Goal: Information Seeking & Learning: Learn about a topic

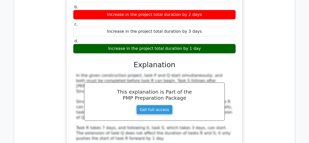
scroll to position [1062, 0]
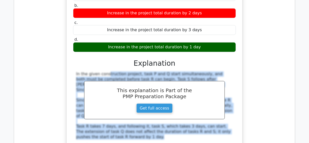
drag, startPoint x: 74, startPoint y: 27, endPoint x: 112, endPoint y: 91, distance: 74.0
click at [112, 91] on div "In the given construction project, task P and Q start simultaneously, and both …" at bounding box center [154, 105] width 163 height 68
copy div "In the given construction project, task P and Q start simultaneously, and both …"
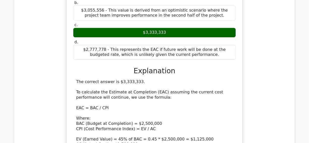
scroll to position [4539, 0]
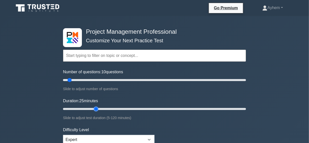
type input "25"
click at [96, 108] on input "Duration: 25 minutes" at bounding box center [154, 109] width 183 height 6
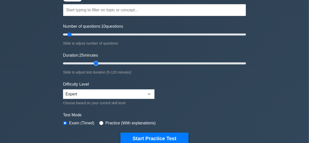
scroll to position [114, 0]
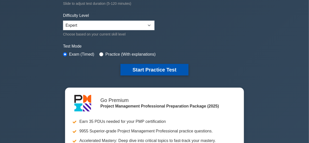
click at [146, 68] on button "Start Practice Test" at bounding box center [154, 70] width 68 height 12
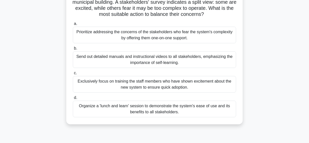
scroll to position [46, 0]
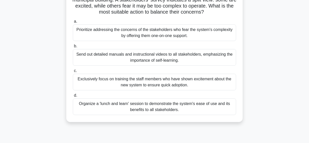
click at [94, 109] on div "Organize a 'lunch and learn' session to demonstrate the system's ease of use an…" at bounding box center [154, 106] width 163 height 17
click at [73, 97] on input "d. Organize a 'lunch and learn' session to demonstrate the system's ease of use…" at bounding box center [73, 95] width 0 height 3
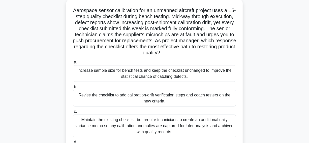
scroll to position [23, 0]
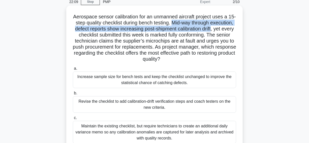
drag, startPoint x: 188, startPoint y: 22, endPoint x: 95, endPoint y: 37, distance: 94.1
click at [95, 37] on h5 "Aerospace sensor calibration for an unmanned aircraft project uses a 15-step qu…" at bounding box center [154, 38] width 164 height 49
copy h5 "Mid-way through execution, defect reports show increasing post-shipment calibra…"
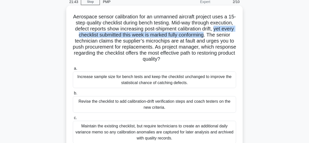
drag, startPoint x: 98, startPoint y: 36, endPoint x: 101, endPoint y: 43, distance: 7.6
click at [101, 43] on h5 "Aerospace sensor calibration for an unmanned aircraft project uses a 15-step qu…" at bounding box center [154, 38] width 164 height 49
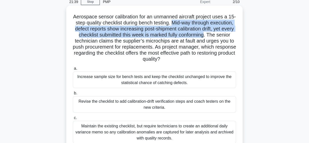
drag, startPoint x: 188, startPoint y: 22, endPoint x: 101, endPoint y: 42, distance: 88.8
click at [101, 42] on h5 "Aerospace sensor calibration for an unmanned aircraft project uses a 15-step qu…" at bounding box center [154, 38] width 164 height 49
copy h5 "Mid-way through execution, defect reports show increasing post-shipment calibra…"
click at [115, 36] on h5 "Aerospace sensor calibration for an unmanned aircraft project uses a 15-step qu…" at bounding box center [154, 38] width 164 height 49
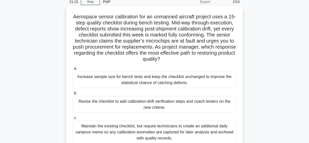
click at [136, 41] on h5 "Aerospace sensor calibration for an unmanned aircraft project uses a 15-step qu…" at bounding box center [154, 38] width 164 height 49
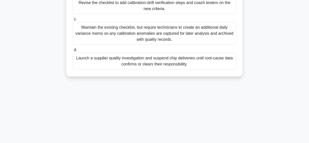
scroll to position [129, 0]
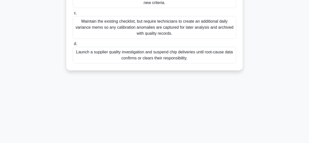
drag, startPoint x: 76, startPoint y: 17, endPoint x: 159, endPoint y: 134, distance: 144.1
click at [177, 143] on html "Go Premium Ayhem" at bounding box center [154, 7] width 309 height 272
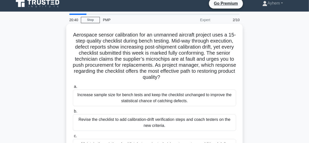
scroll to position [0, 0]
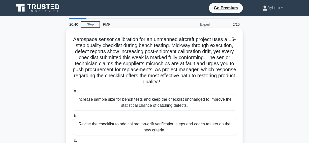
click at [78, 39] on h5 "Aerospace sensor calibration for an unmanned aircraft project uses a 15-step qu…" at bounding box center [154, 60] width 164 height 49
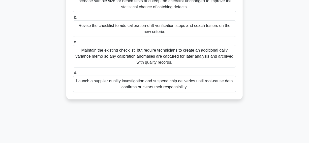
scroll to position [129, 0]
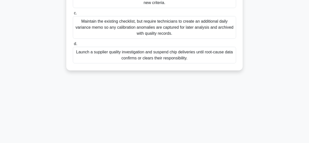
drag, startPoint x: 76, startPoint y: 38, endPoint x: 243, endPoint y: 137, distance: 193.9
click at [274, 143] on html "Go Premium Ayhem" at bounding box center [154, 7] width 309 height 272
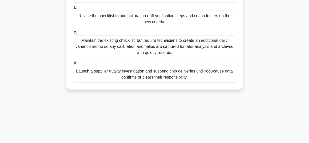
scroll to position [14, 0]
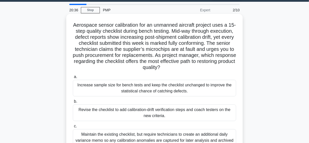
copy div "Aerospace sensor calibration for an unmanned aircraft project uses a 15-step qu…"
click at [186, 43] on h5 "Aerospace sensor calibration for an unmanned aircraft project uses a 15-step qu…" at bounding box center [154, 46] width 164 height 49
click at [84, 112] on div "Revise the checklist to add calibration-drift verification steps and coach test…" at bounding box center [154, 112] width 163 height 17
click at [73, 103] on input "b. Revise the checklist to add calibration-drift verification steps and coach t…" at bounding box center [73, 101] width 0 height 3
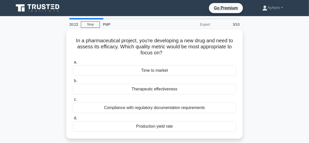
scroll to position [0, 0]
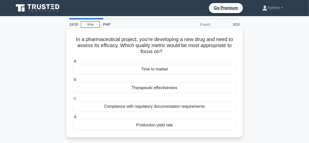
drag, startPoint x: 33, startPoint y: 90, endPoint x: 189, endPoint y: 88, distance: 156.5
click at [189, 88] on div "In a pharmaceutical project, you're developing a new drug and need to assess it…" at bounding box center [154, 86] width 287 height 115
copy div "Therapeutic effectiveness"
click at [81, 43] on h5 "In a pharmaceutical project, you're developing a new drug and need to assess it…" at bounding box center [154, 45] width 164 height 19
click at [120, 90] on div "Therapeutic effectiveness" at bounding box center [154, 88] width 163 height 11
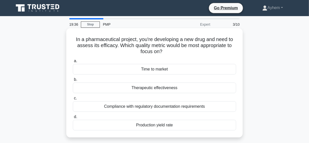
click at [73, 81] on input "b. Therapeutic effectiveness" at bounding box center [73, 79] width 0 height 3
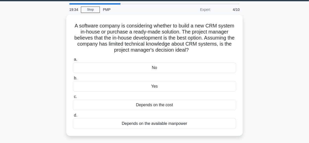
scroll to position [23, 0]
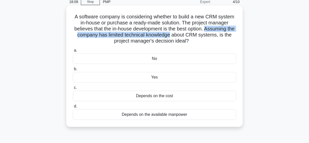
drag, startPoint x: 210, startPoint y: 28, endPoint x: 180, endPoint y: 35, distance: 31.5
click at [180, 35] on h5 "A software company is considering whether to build a new CRM system in-house or…" at bounding box center [154, 29] width 164 height 31
copy h5 "Assuming the company has limited technical knowledge"
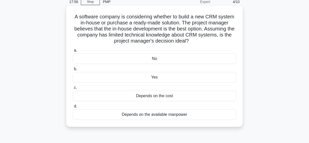
click at [204, 33] on h5 "A software company is considering whether to build a new CRM system in-house or…" at bounding box center [154, 29] width 164 height 31
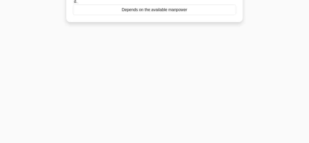
drag, startPoint x: 73, startPoint y: 15, endPoint x: 220, endPoint y: 130, distance: 186.1
click at [262, 143] on html "Go Premium Ayhem" at bounding box center [154, 7] width 309 height 272
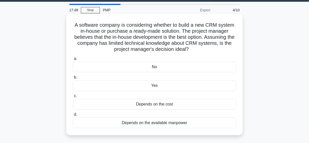
copy div "A software company is considering whether to build a new CRM system in-house or…"
click at [165, 32] on h5 "A software company is considering whether to build a new CRM system in-house or…" at bounding box center [154, 37] width 164 height 31
click at [141, 67] on div "No" at bounding box center [154, 67] width 163 height 11
click at [73, 60] on input "a. No" at bounding box center [73, 58] width 0 height 3
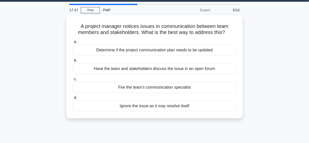
scroll to position [0, 0]
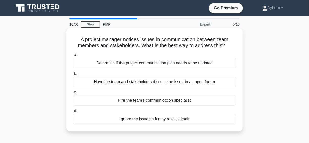
drag, startPoint x: 55, startPoint y: 79, endPoint x: 224, endPoint y: 78, distance: 169.4
click at [224, 78] on div "A project manager notices issues in communication between team members and stak…" at bounding box center [154, 83] width 287 height 109
copy div "Have the team and stakeholders discuss the issue in an open forum"
click at [119, 39] on h5 "A project manager notices issues in communication between team members and stak…" at bounding box center [154, 42] width 164 height 13
click at [86, 63] on div "Determine if the project communication plan needs to be updated" at bounding box center [154, 63] width 163 height 11
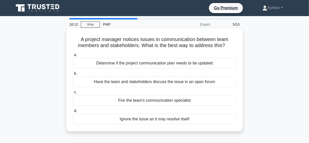
click at [73, 57] on input "a. Determine if the project communication plan needs to be updated" at bounding box center [73, 54] width 0 height 3
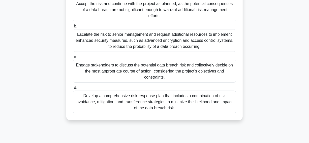
scroll to position [91, 0]
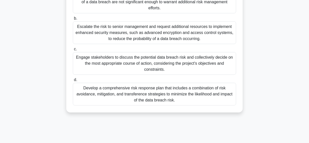
click at [91, 68] on div "Engage stakeholders to discuss the potential data breach risk and collectively …" at bounding box center [154, 63] width 163 height 23
click at [73, 51] on input "c. Engage stakeholders to discuss the potential data breach risk and collective…" at bounding box center [73, 49] width 0 height 3
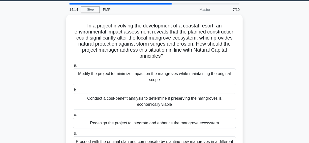
scroll to position [23, 0]
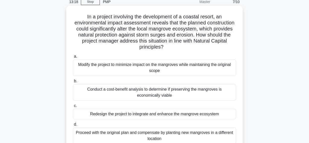
click at [158, 28] on h5 "In a project involving the development of a coastal resort, an environmental im…" at bounding box center [154, 32] width 164 height 37
copy h5 "mangrove"
click at [185, 30] on h5 "In a project involving the development of a coastal resort, an environmental im…" at bounding box center [154, 32] width 164 height 37
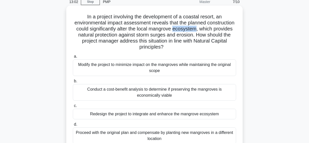
copy h5 "ecosystem"
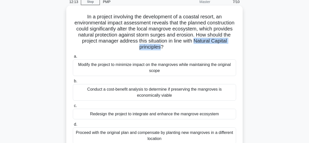
drag, startPoint x: 195, startPoint y: 41, endPoint x: 161, endPoint y: 47, distance: 34.2
click at [161, 47] on h5 "In a project involving the development of a coastal resort, an environmental im…" at bounding box center [154, 32] width 164 height 37
copy h5 "Natural Capital principles"
click at [110, 36] on h5 "In a project involving the development of a coastal resort, an environmental im…" at bounding box center [154, 32] width 164 height 37
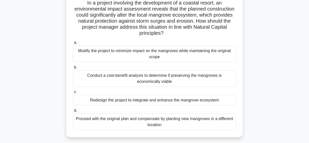
scroll to position [46, 0]
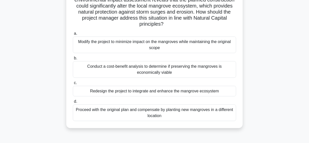
click at [83, 92] on div "Redesign the project to integrate and enhance the mangrove ecosystem" at bounding box center [154, 91] width 163 height 11
click at [73, 85] on input "c. Redesign the project to integrate and enhance the mangrove ecosystem" at bounding box center [73, 82] width 0 height 3
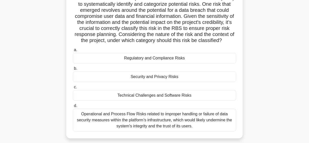
scroll to position [68, 0]
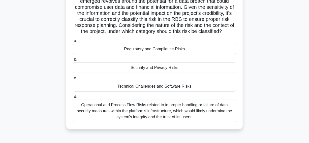
click at [99, 73] on div "Security and Privacy Risks" at bounding box center [154, 67] width 163 height 11
click at [73, 61] on input "b. Security and Privacy Risks" at bounding box center [73, 59] width 0 height 3
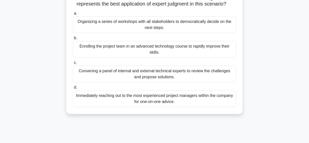
scroll to position [114, 0]
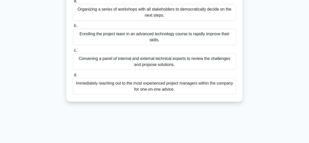
click at [88, 70] on div "Convening a panel of internal and external technical experts to review the chal…" at bounding box center [154, 61] width 163 height 17
click at [73, 52] on input "c. Convening a panel of internal and external technical experts to review the c…" at bounding box center [73, 50] width 0 height 3
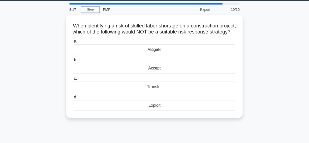
scroll to position [23, 0]
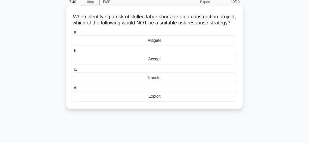
drag, startPoint x: 77, startPoint y: 16, endPoint x: 174, endPoint y: 91, distance: 122.4
click at [204, 106] on div "When identifying a risk of skilled labor shortage on a construction project, wh…" at bounding box center [154, 57] width 172 height 99
click at [169, 26] on h5 "When identifying a risk of skilled labor shortage on a construction project, wh…" at bounding box center [154, 20] width 164 height 13
click at [168, 23] on h5 "When identifying a risk of skilled labor shortage on a construction project, wh…" at bounding box center [154, 20] width 164 height 13
click at [143, 102] on div "Exploit" at bounding box center [154, 96] width 163 height 11
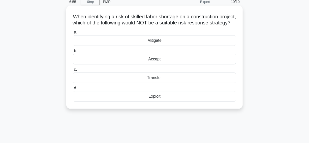
click at [73, 90] on input "d. Exploit" at bounding box center [73, 88] width 0 height 3
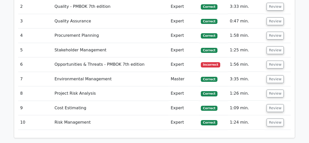
scroll to position [823, 0]
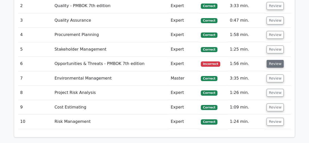
click at [276, 60] on button "Review" at bounding box center [274, 64] width 17 height 8
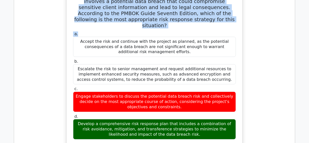
scroll to position [909, 0]
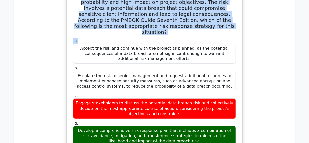
drag, startPoint x: 74, startPoint y: 27, endPoint x: 208, endPoint y: 108, distance: 156.4
copy div "A project manager has identified a negative risk with a high probability and hi…"
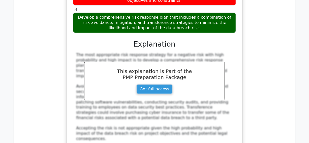
scroll to position [1160, 0]
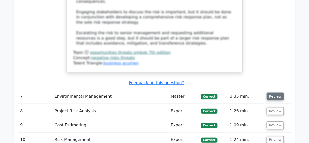
click at [276, 93] on button "Review" at bounding box center [274, 97] width 17 height 8
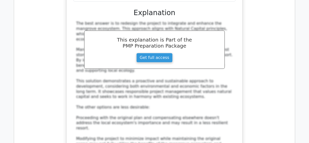
scroll to position [1481, 0]
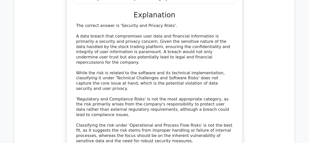
scroll to position [1870, 0]
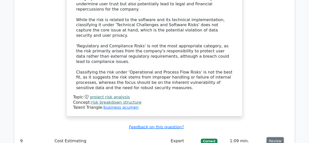
click at [273, 137] on button "Review" at bounding box center [274, 141] width 17 height 8
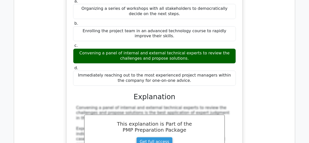
scroll to position [2190, 0]
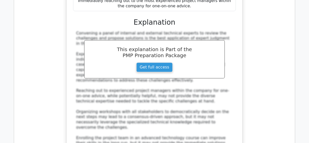
drag, startPoint x: 274, startPoint y: 84, endPoint x: 271, endPoint y: 84, distance: 3.3
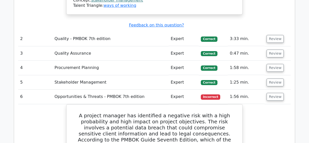
scroll to position [764, 0]
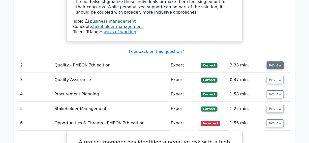
click at [275, 61] on button "Review" at bounding box center [274, 65] width 17 height 8
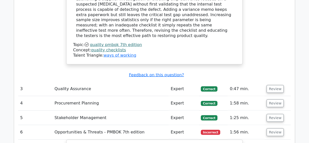
scroll to position [1062, 0]
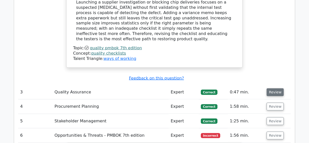
click at [274, 88] on button "Review" at bounding box center [274, 92] width 17 height 8
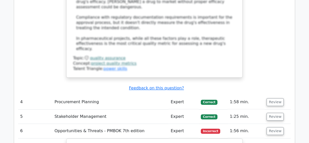
scroll to position [1382, 0]
click at [275, 98] on button "Review" at bounding box center [274, 102] width 17 height 8
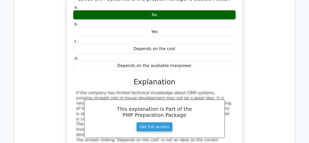
scroll to position [1611, 0]
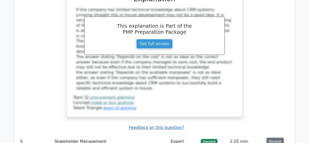
click at [273, 138] on button "Review" at bounding box center [274, 142] width 17 height 8
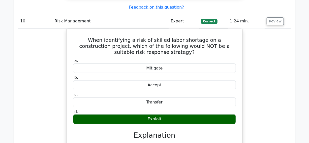
scroll to position [3670, 0]
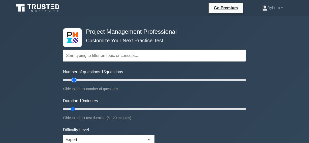
click at [76, 80] on input "Number of questions: 15 questions" at bounding box center [154, 80] width 183 height 6
type input "20"
click at [79, 80] on input "Number of questions: 15 questions" at bounding box center [154, 80] width 183 height 6
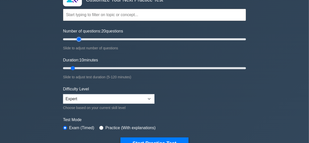
scroll to position [46, 0]
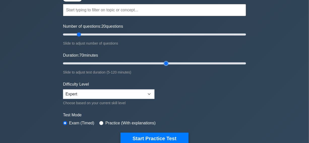
type input "70"
click at [163, 63] on input "Duration: 70 minutes" at bounding box center [154, 63] width 183 height 6
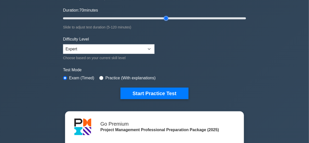
scroll to position [91, 0]
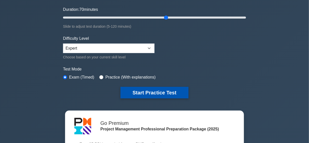
click at [156, 91] on button "Start Practice Test" at bounding box center [154, 93] width 68 height 12
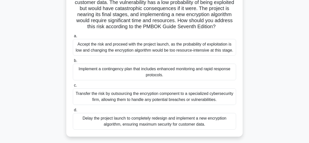
scroll to position [68, 0]
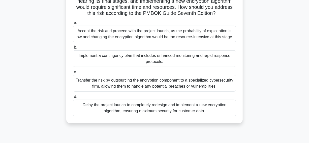
click at [96, 67] on div "Implement a contingency plan that includes enhanced monitoring and rapid respon…" at bounding box center [154, 58] width 163 height 17
click at [73, 49] on input "b. Implement a contingency plan that includes enhanced monitoring and rapid res…" at bounding box center [73, 47] width 0 height 3
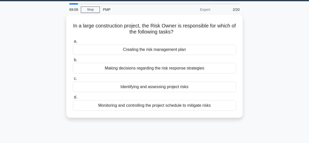
scroll to position [23, 0]
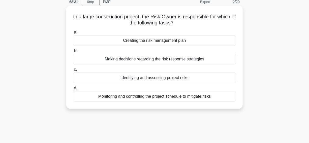
click at [89, 59] on div "Making decisions regarding the risk response strategies" at bounding box center [154, 59] width 163 height 11
click at [73, 53] on input "b. Making decisions regarding the risk response strategies" at bounding box center [73, 50] width 0 height 3
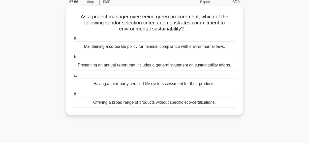
click at [80, 84] on div "Having a third-party certified life cycle assessment for their products." at bounding box center [154, 84] width 163 height 11
click at [73, 77] on input "c. Having a third-party certified life cycle assessment for their products." at bounding box center [73, 75] width 0 height 3
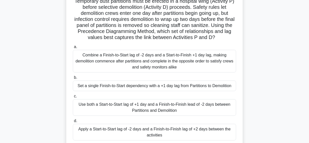
scroll to position [31, 0]
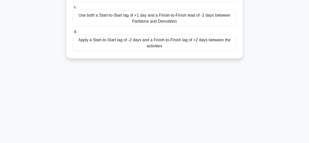
drag, startPoint x: 75, startPoint y: 7, endPoint x: 160, endPoint y: 116, distance: 138.7
click at [206, 141] on main "60:11 Stop PMP Master 4/20 Temporary dust partitions must be erected in a hospi…" at bounding box center [154, 16] width 309 height 256
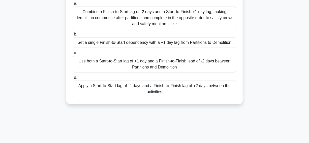
scroll to position [14, 0]
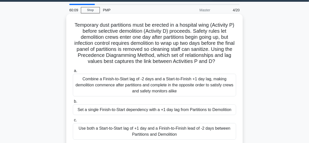
copy div "Temporary dust partitions must be erected in a hospital wing (Activity P) befor…"
click at [212, 37] on h5 "Temporary dust partitions must be erected in a hospital wing (Activity P) befor…" at bounding box center [154, 43] width 164 height 43
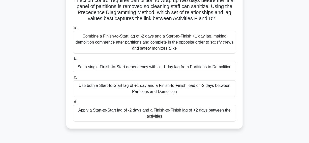
scroll to position [60, 0]
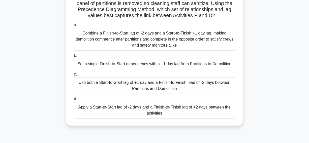
click at [106, 92] on div "Use both a Start-to-Start lag of +1 day and a Finish-to-Finish lead of -2 days …" at bounding box center [154, 85] width 163 height 17
click at [73, 76] on input "c. Use both a Start-to-Start lag of +1 day and a Finish-to-Finish lead of -2 da…" at bounding box center [73, 74] width 0 height 3
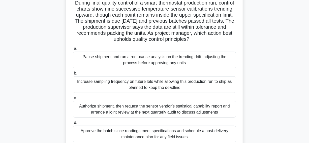
scroll to position [46, 0]
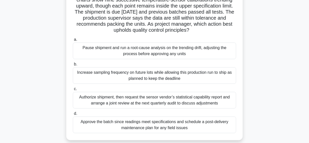
click at [93, 54] on div "Pause shipment and run a root-cause analysis on the trending drift, adjusting t…" at bounding box center [154, 51] width 163 height 17
click at [73, 41] on input "a. Pause shipment and run a root-cause analysis on the trending drift, adjustin…" at bounding box center [73, 39] width 0 height 3
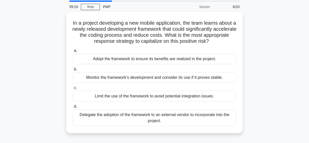
scroll to position [23, 0]
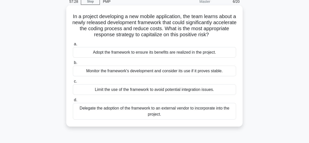
click at [87, 53] on div "Adopt the framework to ensure its benefits are realized in the project." at bounding box center [154, 52] width 163 height 11
click at [73, 46] on input "a. Adopt the framework to ensure its benefits are realized in the project." at bounding box center [73, 44] width 0 height 3
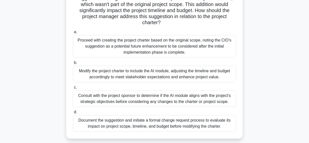
scroll to position [68, 0]
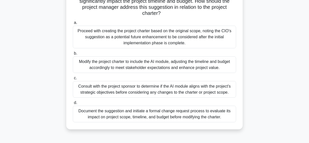
click at [77, 87] on div "Consult with the project sponsor to determine if the AI module aligns with the …" at bounding box center [154, 89] width 163 height 17
click at [73, 80] on input "c. Consult with the project sponsor to determine if the AI module aligns with t…" at bounding box center [73, 78] width 0 height 3
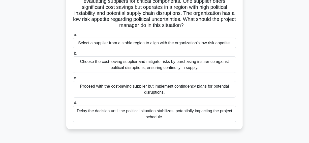
scroll to position [23, 0]
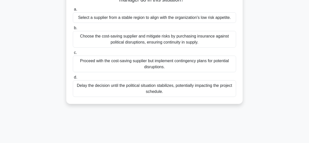
drag, startPoint x: 78, startPoint y: 15, endPoint x: 209, endPoint y: 130, distance: 174.6
click at [222, 138] on div "55:00 Stop PMP Expert 8/20 The project manager of an international infrastructu…" at bounding box center [154, 73] width 287 height 252
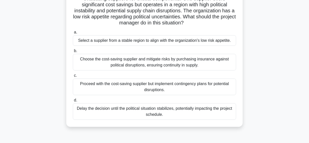
scroll to position [3, 0]
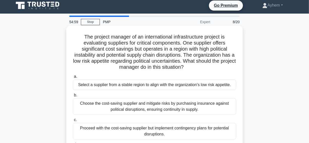
copy div "The project manager of an international infrastructure project is evaluating su…"
click at [176, 43] on h5 "The project manager of an international infrastructure project is evaluating su…" at bounding box center [154, 52] width 164 height 37
click at [130, 85] on div "Select a supplier from a stable region to align with the organization's low ris…" at bounding box center [154, 85] width 163 height 11
click at [73, 78] on input "a. Select a supplier from a stable region to align with the organization's low …" at bounding box center [73, 76] width 0 height 3
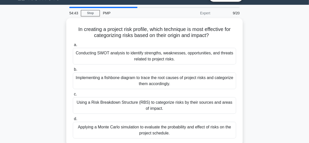
scroll to position [23, 0]
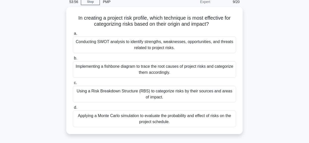
drag, startPoint x: 73, startPoint y: 17, endPoint x: 149, endPoint y: 37, distance: 78.1
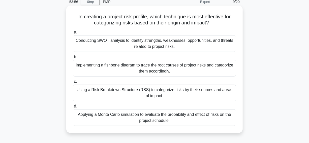
click at [226, 134] on div "In creating a project risk profile, which technique is most effective for categ…" at bounding box center [154, 73] width 287 height 133
copy div "In creating a project risk profile, which technique is most effective for categ…"
click at [232, 23] on h5 "In creating a project risk profile, which technique is most effective for categ…" at bounding box center [154, 20] width 164 height 13
click at [80, 95] on div "Using a Risk Breakdown Structure (RBS) to categorize risks by their sources and…" at bounding box center [154, 93] width 163 height 17
click at [73, 83] on input "c. Using a Risk Breakdown Structure (RBS) to categorize risks by their sources …" at bounding box center [73, 81] width 0 height 3
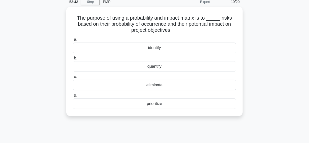
scroll to position [0, 0]
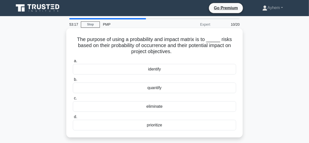
click at [132, 126] on div "prioritize" at bounding box center [154, 125] width 163 height 11
click at [73, 119] on input "d. prioritize" at bounding box center [73, 116] width 0 height 3
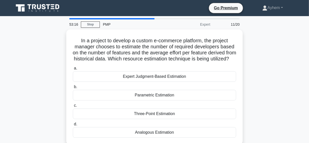
scroll to position [23, 0]
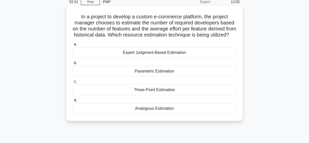
click at [128, 77] on div "Parametric Estimation" at bounding box center [154, 71] width 163 height 11
click at [73, 65] on input "b. Parametric Estimation" at bounding box center [73, 62] width 0 height 3
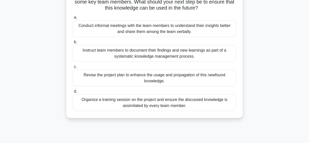
scroll to position [68, 0]
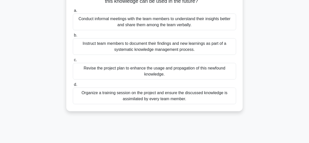
click at [88, 53] on div "Instruct team members to document their findings and new learnings as part of a…" at bounding box center [154, 46] width 163 height 17
click at [73, 37] on input "b. Instruct team members to document their findings and new learnings as part o…" at bounding box center [73, 35] width 0 height 3
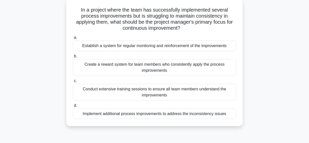
scroll to position [7, 0]
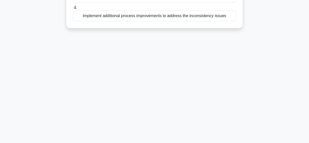
drag, startPoint x: 79, startPoint y: 33, endPoint x: 248, endPoint y: 139, distance: 200.3
click at [249, 140] on div "49:20 Stop PMP Expert 13/20 In a project where the team has successfully implem…" at bounding box center [154, 16] width 287 height 252
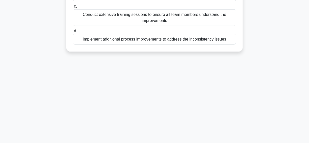
scroll to position [14, 0]
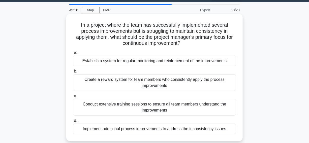
copy div "In a project where the team has successfully implemented several process improv…"
click at [201, 42] on h5 "In a project where the team has successfully implemented several process improv…" at bounding box center [154, 34] width 164 height 25
click at [78, 60] on div "Establish a system for regular monitoring and reinforcement of the improvements" at bounding box center [154, 61] width 163 height 11
click at [73, 54] on input "a. Establish a system for regular monitoring and reinforcement of the improveme…" at bounding box center [73, 52] width 0 height 3
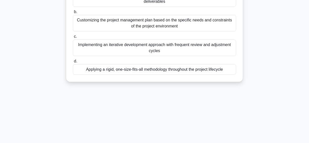
scroll to position [128, 0]
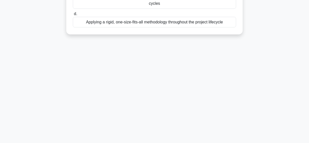
drag, startPoint x: 71, startPoint y: 16, endPoint x: 246, endPoint y: 96, distance: 192.6
click at [246, 96] on div "47:01 Stop PMP Expert 14/20 In tailoring a project management approach for a co…" at bounding box center [154, 16] width 287 height 252
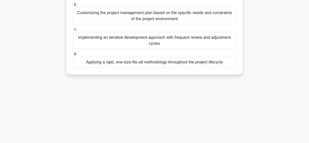
scroll to position [14, 0]
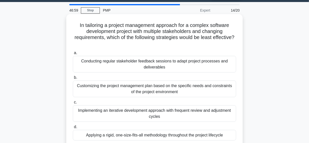
copy div "In tailoring a project management approach for a complex software development p…"
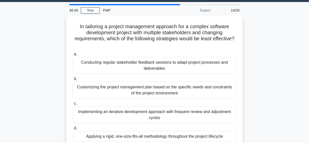
click at [263, 35] on div "In tailoring a project management approach for a complex software development p…" at bounding box center [154, 84] width 287 height 139
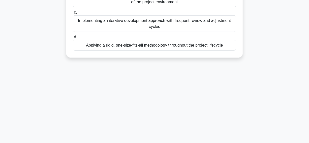
scroll to position [106, 0]
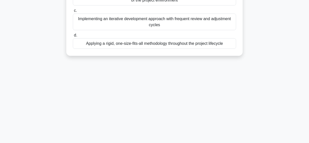
click at [81, 45] on div "Applying a rigid, one-size-fits-all methodology throughout the project lifecycle" at bounding box center [154, 43] width 163 height 11
click at [73, 37] on input "d. Applying a rigid, one-size-fits-all methodology throughout the project lifec…" at bounding box center [73, 35] width 0 height 3
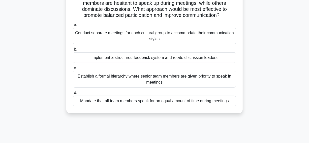
scroll to position [55, 0]
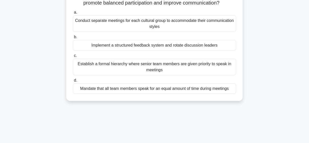
drag, startPoint x: 45, startPoint y: 24, endPoint x: 182, endPoint y: 30, distance: 136.8
click at [182, 30] on div "In a global project with diverse stakeholders, you notice that some team member…" at bounding box center [154, 41] width 287 height 133
copy div "Conduct separate meetings for each cultural group to accommodate their communic…"
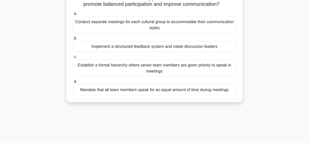
click at [18, 33] on div "In a global project with diverse stakeholders, you notice that some team member…" at bounding box center [154, 41] width 287 height 133
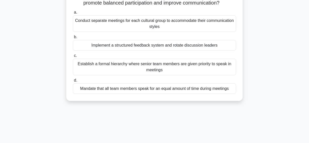
drag, startPoint x: 35, startPoint y: 44, endPoint x: 222, endPoint y: 50, distance: 186.8
click at [222, 50] on div "In a global project with diverse stakeholders, you notice that some team member…" at bounding box center [154, 41] width 287 height 133
copy div "Implement a structured feedback system and rotate discussion leaders"
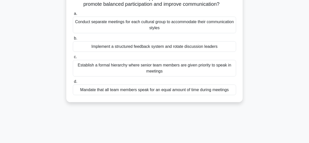
click at [23, 24] on div "In a global project with diverse stakeholders, you notice that some team member…" at bounding box center [154, 41] width 287 height 133
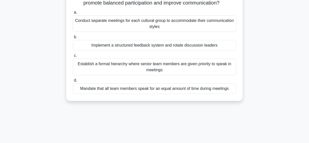
click at [88, 30] on div "Conduct separate meetings for each cultural group to accommodate their communic…" at bounding box center [154, 23] width 163 height 17
click at [73, 14] on input "a. Conduct separate meetings for each cultural group to accommodate their commu…" at bounding box center [73, 12] width 0 height 3
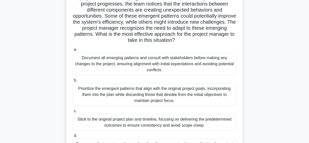
scroll to position [68, 0]
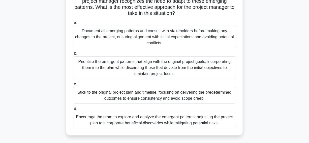
click at [83, 122] on div "Encourage the team to explore and analyze the emergent patterns, adjusting the …" at bounding box center [154, 120] width 163 height 17
click at [73, 110] on input "d. Encourage the team to explore and analyze the emergent patterns, adjusting t…" at bounding box center [73, 108] width 0 height 3
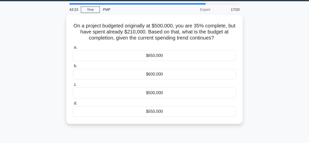
scroll to position [23, 0]
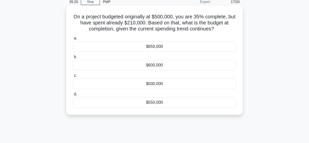
click at [104, 65] on div "$600,000" at bounding box center [154, 65] width 163 height 11
click at [73, 59] on input "b. $600,000" at bounding box center [73, 56] width 0 height 3
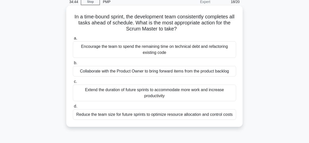
click at [76, 71] on div "Collaborate with the Product Owner to bring forward items from the product back…" at bounding box center [154, 71] width 163 height 11
click at [73, 65] on input "b. Collaborate with the Product Owner to bring forward items from the product b…" at bounding box center [73, 62] width 0 height 3
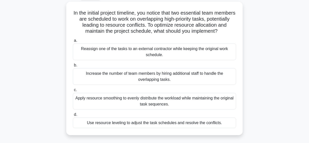
scroll to position [27, 0]
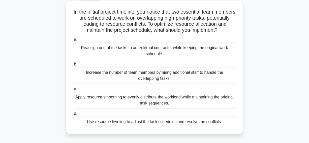
click at [103, 102] on div "Apply resource smoothing to evenly distribute the workload while maintaining th…" at bounding box center [154, 100] width 163 height 17
click at [73, 91] on input "c. Apply resource smoothing to evenly distribute the workload while maintaining…" at bounding box center [73, 88] width 0 height 3
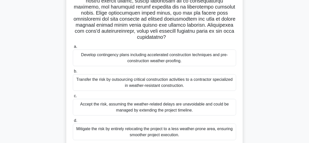
scroll to position [114, 0]
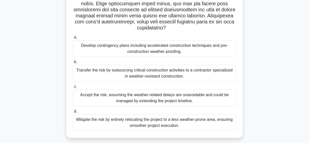
click at [106, 45] on div "Develop contingency plans including accelerated construction techniques and pre…" at bounding box center [154, 48] width 163 height 17
click at [73, 39] on input "a. Develop contingency plans including accelerated construction techniques and …" at bounding box center [73, 37] width 0 height 3
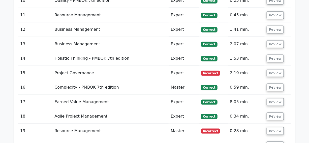
scroll to position [1098, 0]
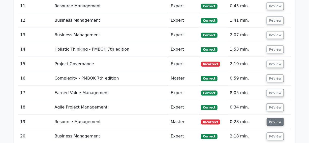
click at [273, 118] on button "Review" at bounding box center [274, 122] width 17 height 8
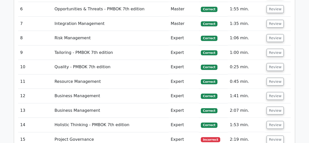
scroll to position [1052, 0]
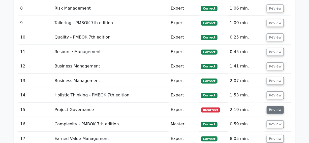
click at [276, 106] on button "Review" at bounding box center [274, 110] width 17 height 8
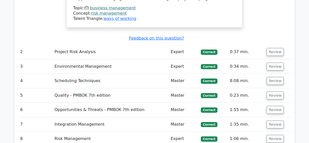
scroll to position [915, 0]
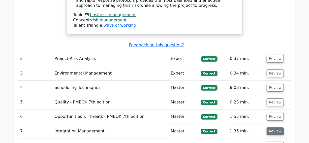
click at [274, 127] on button "Review" at bounding box center [274, 131] width 17 height 8
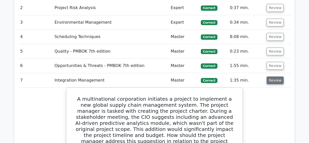
scroll to position [938, 0]
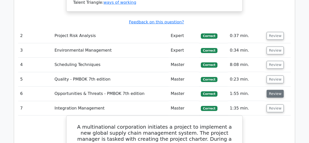
click at [275, 90] on button "Review" at bounding box center [274, 94] width 17 height 8
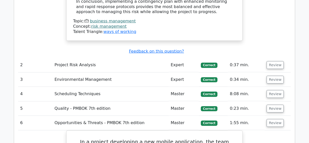
scroll to position [915, 0]
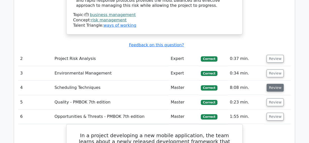
click at [271, 84] on button "Review" at bounding box center [274, 88] width 17 height 8
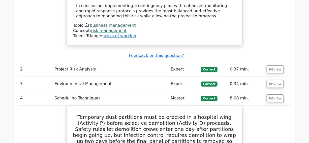
scroll to position [892, 0]
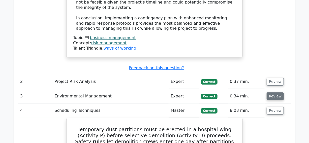
click at [274, 92] on button "Review" at bounding box center [274, 96] width 17 height 8
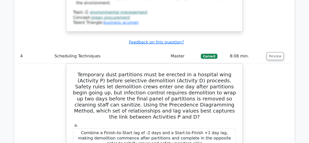
scroll to position [1281, 0]
